Goal: Navigation & Orientation: Find specific page/section

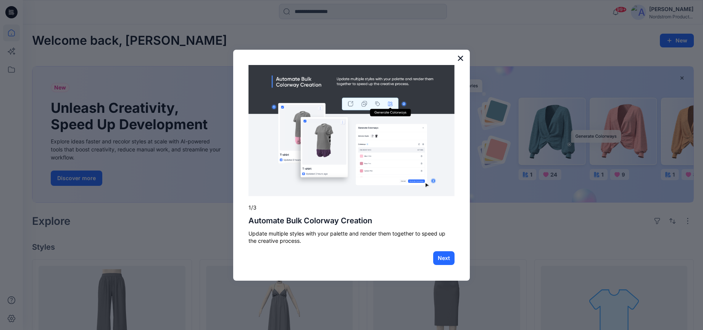
click at [459, 55] on button "×" at bounding box center [460, 58] width 7 height 12
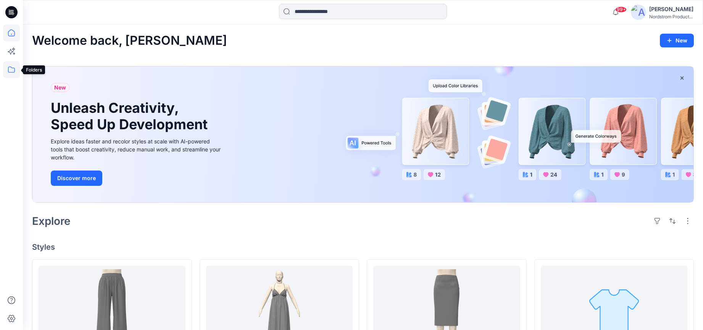
click at [11, 73] on icon at bounding box center [11, 69] width 17 height 17
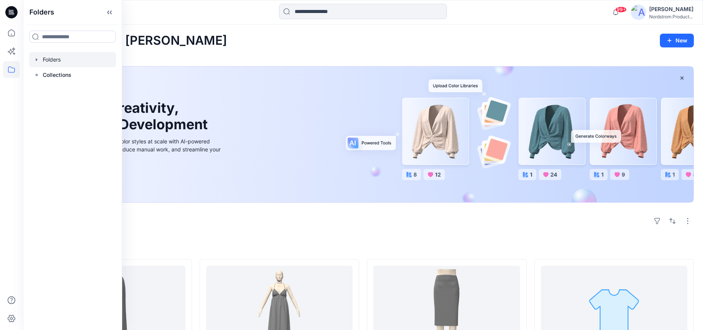
click at [57, 57] on div at bounding box center [72, 59] width 87 height 15
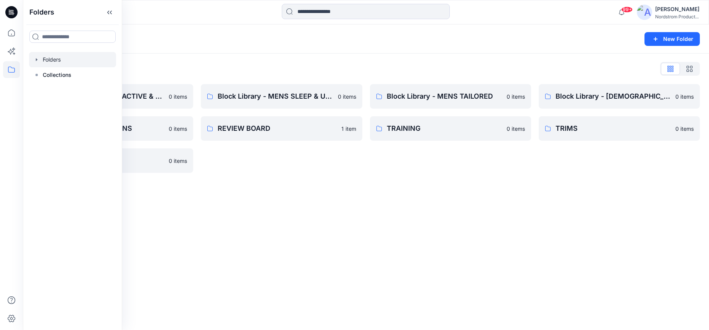
click at [412, 198] on div "Folders New Folder Folders List Block Library - MENS ACTIVE & SPORTSWEAR 0 item…" at bounding box center [366, 176] width 686 height 305
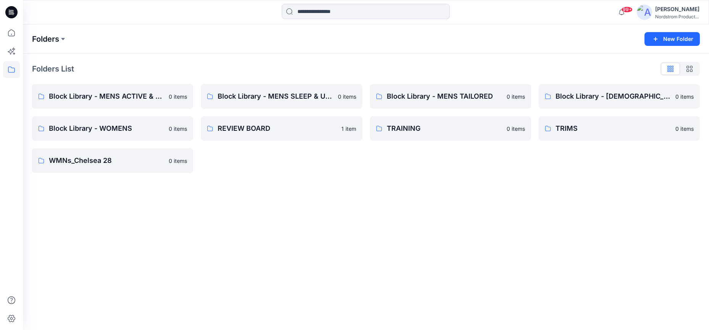
click at [55, 35] on p "Folders" at bounding box center [45, 39] width 27 height 11
click at [118, 132] on p "Block Library - WOMENS" at bounding box center [112, 128] width 126 height 11
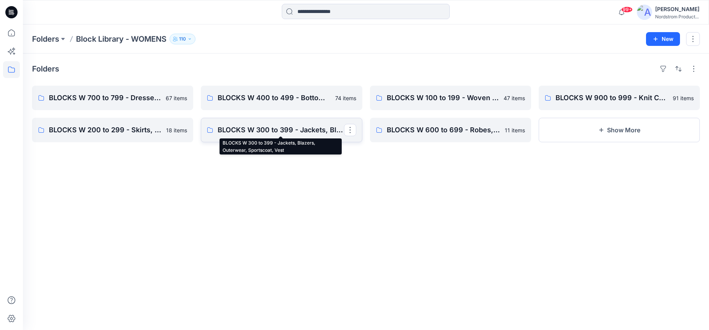
click at [302, 127] on p "BLOCKS W 300 to 399 - Jackets, Blazers, Outerwear, Sportscoat, Vest" at bounding box center [281, 129] width 126 height 11
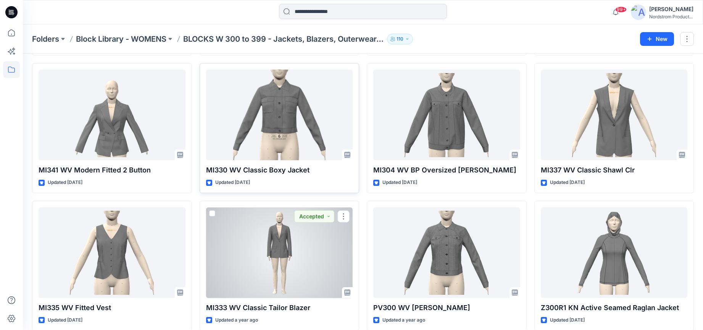
scroll to position [423, 0]
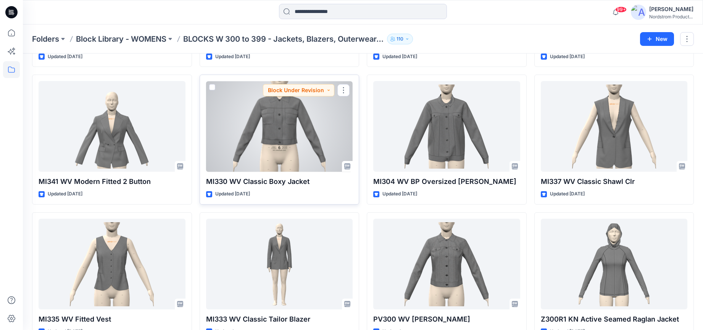
click at [331, 189] on div "MI330 WV Classic Boxy Jacket Updated [DATE] Block Under Revision" at bounding box center [280, 139] width 160 height 130
click at [315, 147] on div at bounding box center [279, 126] width 147 height 90
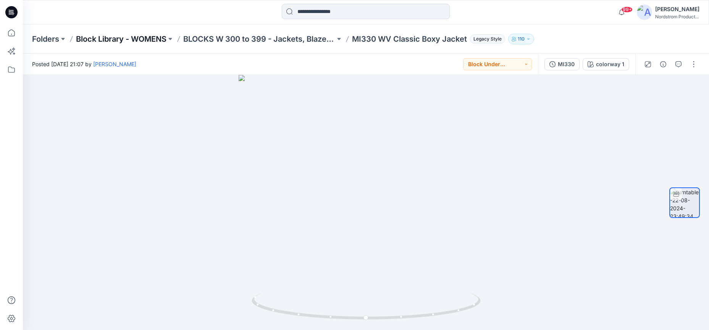
click at [156, 35] on p "Block Library - WOMENS" at bounding box center [121, 39] width 90 height 11
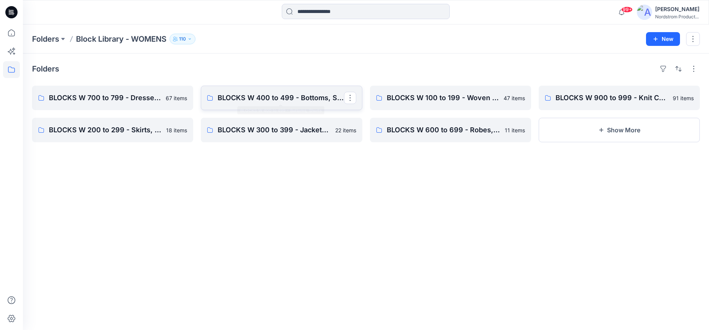
click at [301, 92] on link "BLOCKS W 400 to 499 - Bottoms, Shorts" at bounding box center [281, 98] width 161 height 24
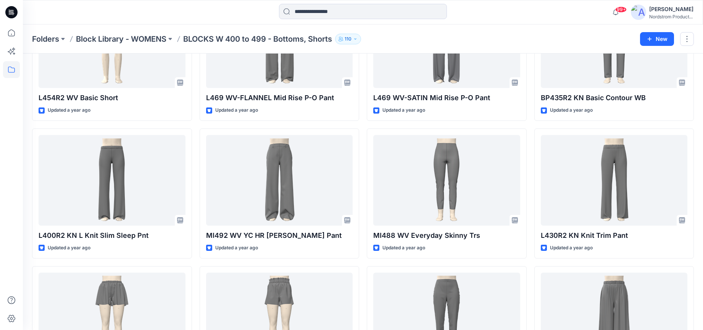
scroll to position [1983, 0]
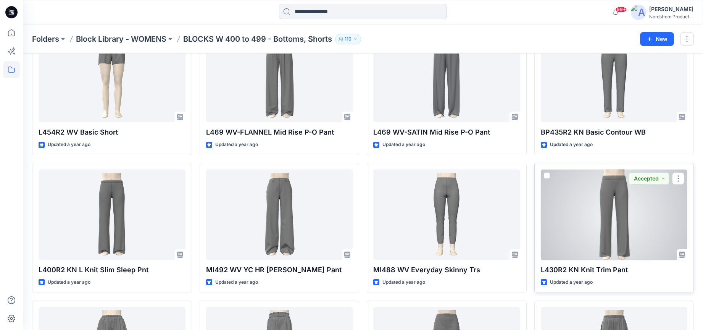
click at [614, 207] on div at bounding box center [614, 214] width 147 height 90
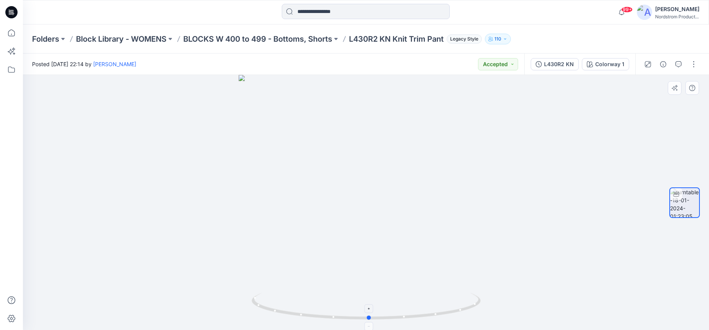
drag, startPoint x: 367, startPoint y: 318, endPoint x: 370, endPoint y: 323, distance: 5.5
click at [370, 321] on icon at bounding box center [367, 306] width 231 height 29
click at [297, 43] on p "BLOCKS W 400 to 499 - Bottoms, Shorts" at bounding box center [257, 39] width 149 height 11
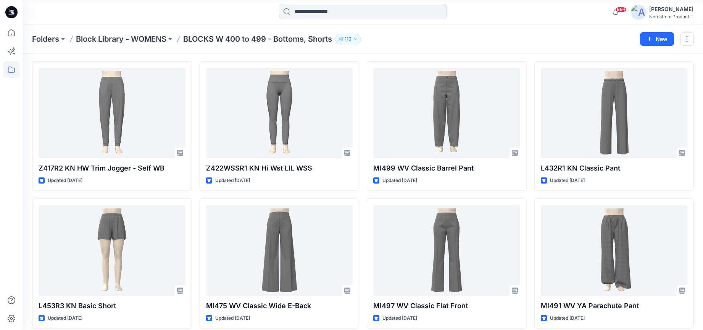
scroll to position [714, 0]
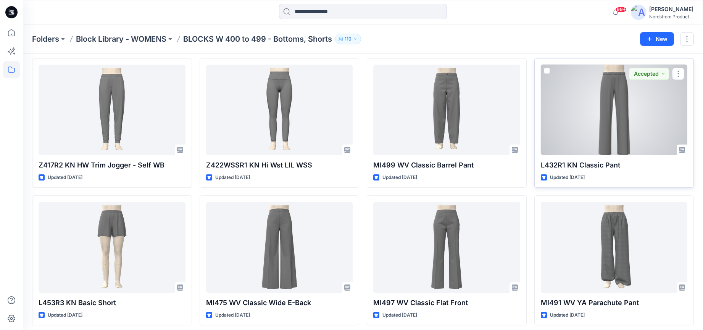
click at [605, 141] on div at bounding box center [614, 110] width 147 height 90
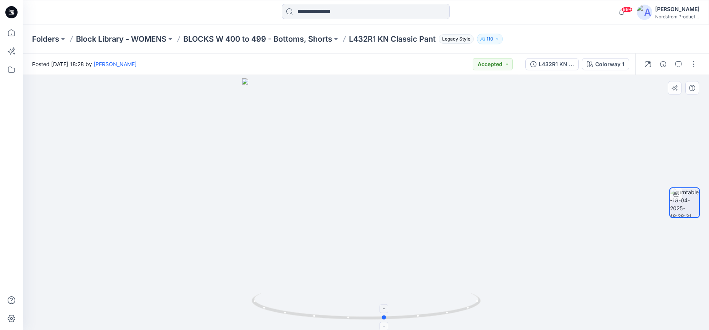
drag, startPoint x: 365, startPoint y: 318, endPoint x: 384, endPoint y: 311, distance: 19.8
click at [384, 311] on icon at bounding box center [367, 306] width 231 height 29
